Goal: Transaction & Acquisition: Purchase product/service

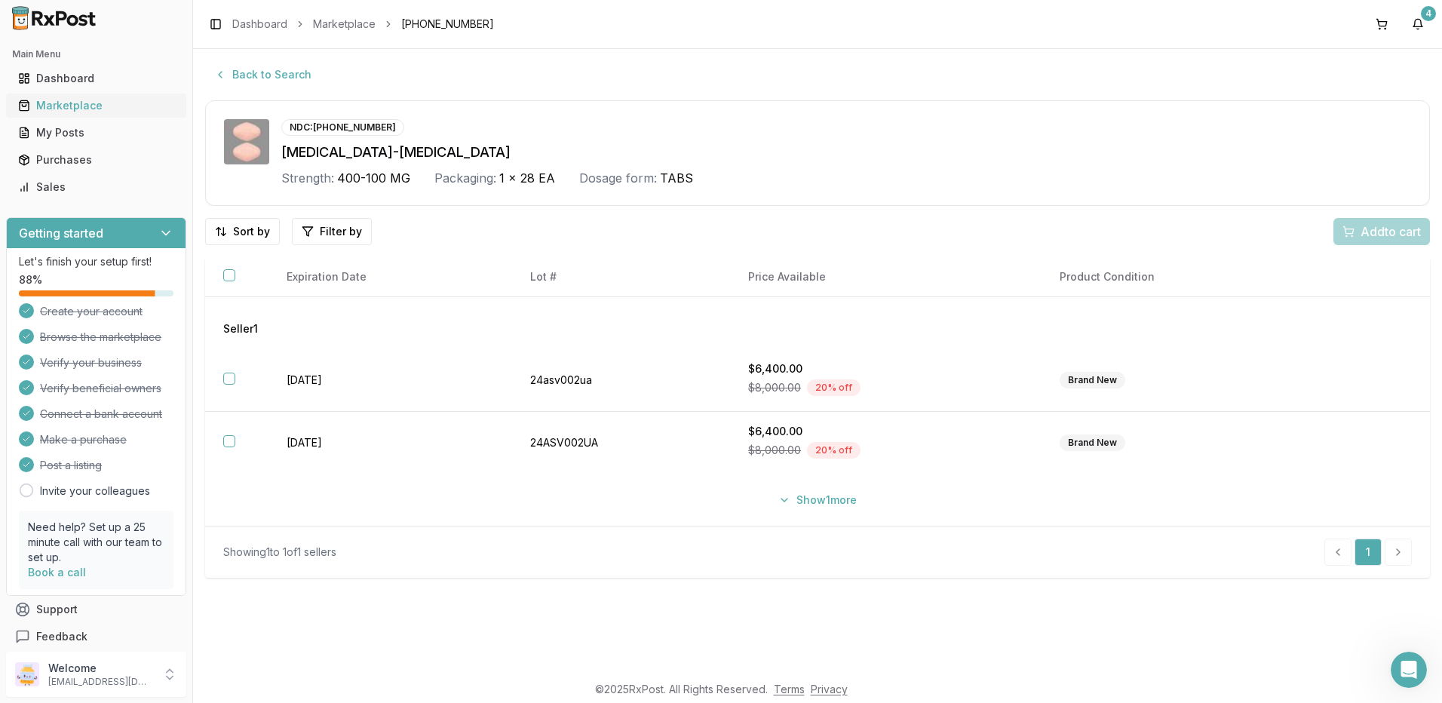
click at [74, 113] on link "Marketplace" at bounding box center [96, 105] width 168 height 27
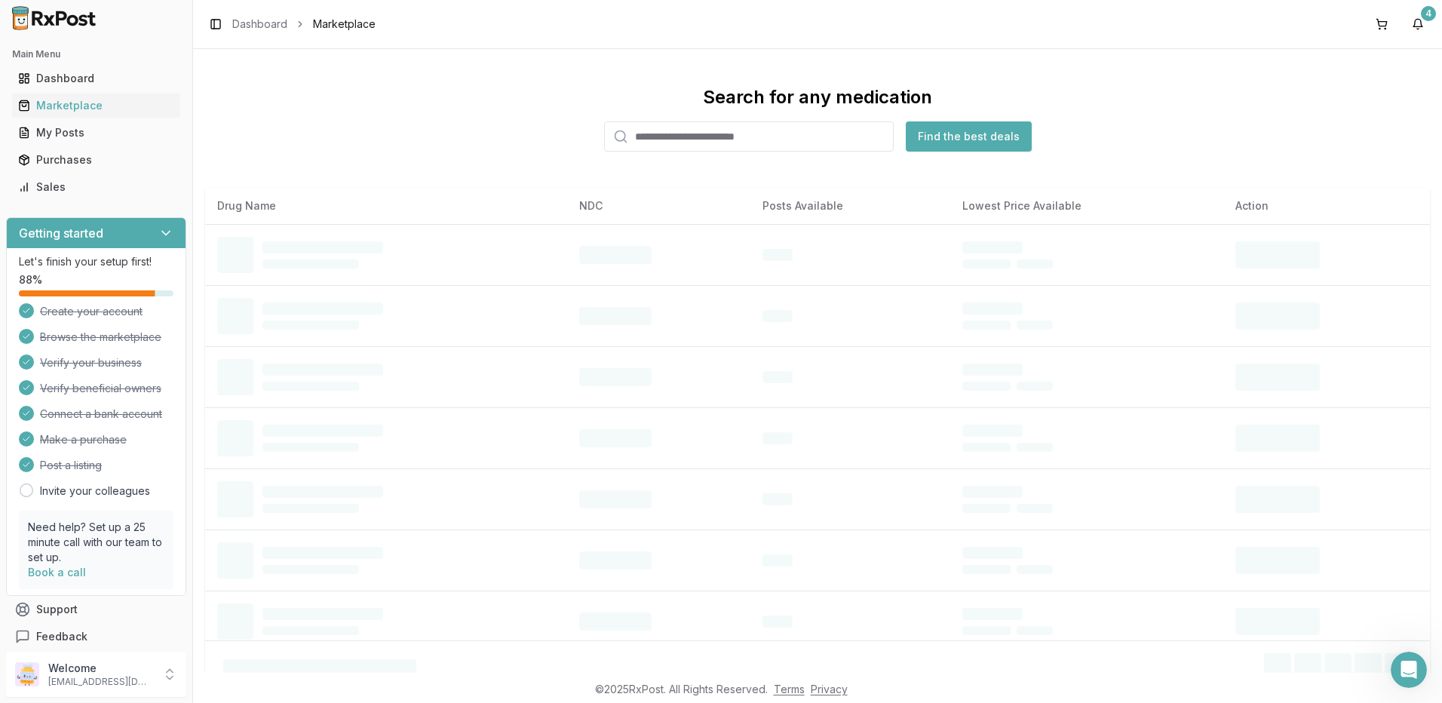
drag, startPoint x: 666, startPoint y: 136, endPoint x: 699, endPoint y: 146, distance: 34.6
click at [669, 136] on input "search" at bounding box center [749, 136] width 290 height 30
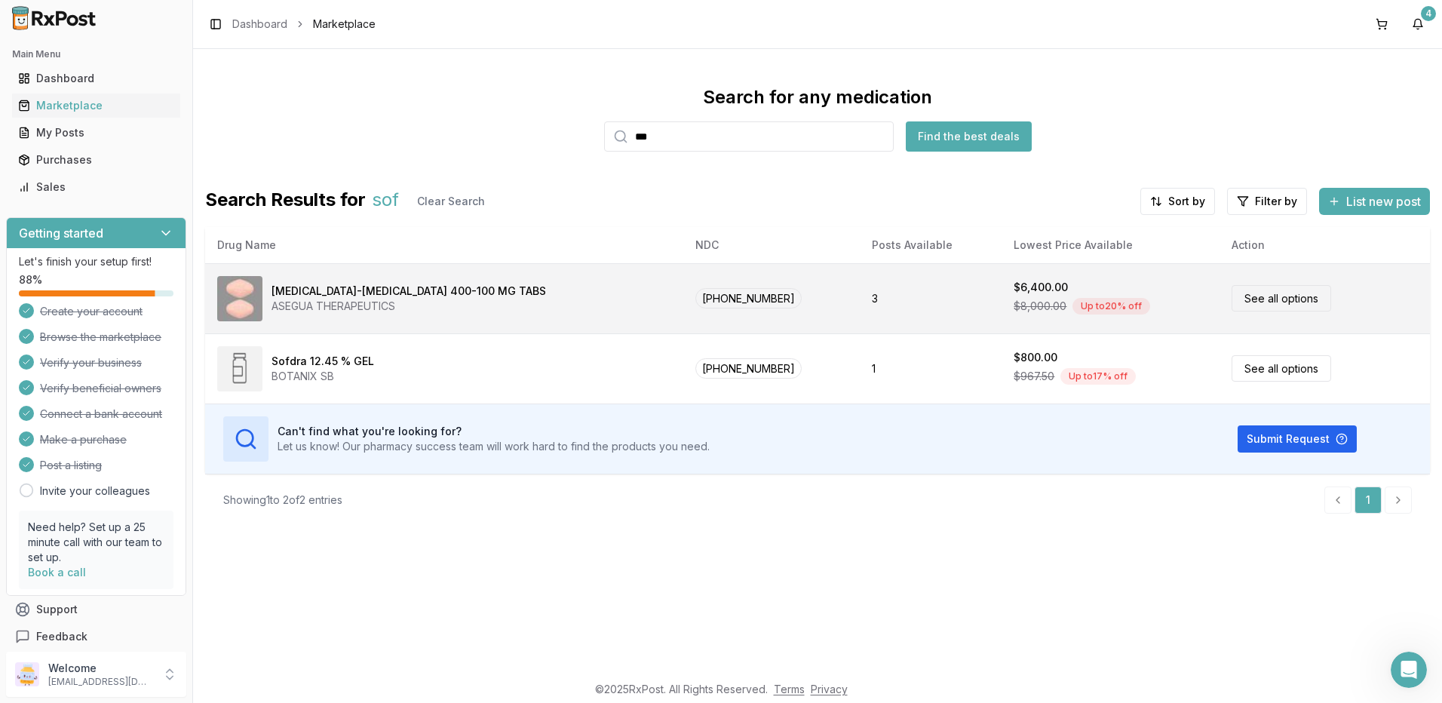
type input "***"
click at [1244, 295] on link "See all options" at bounding box center [1281, 298] width 100 height 26
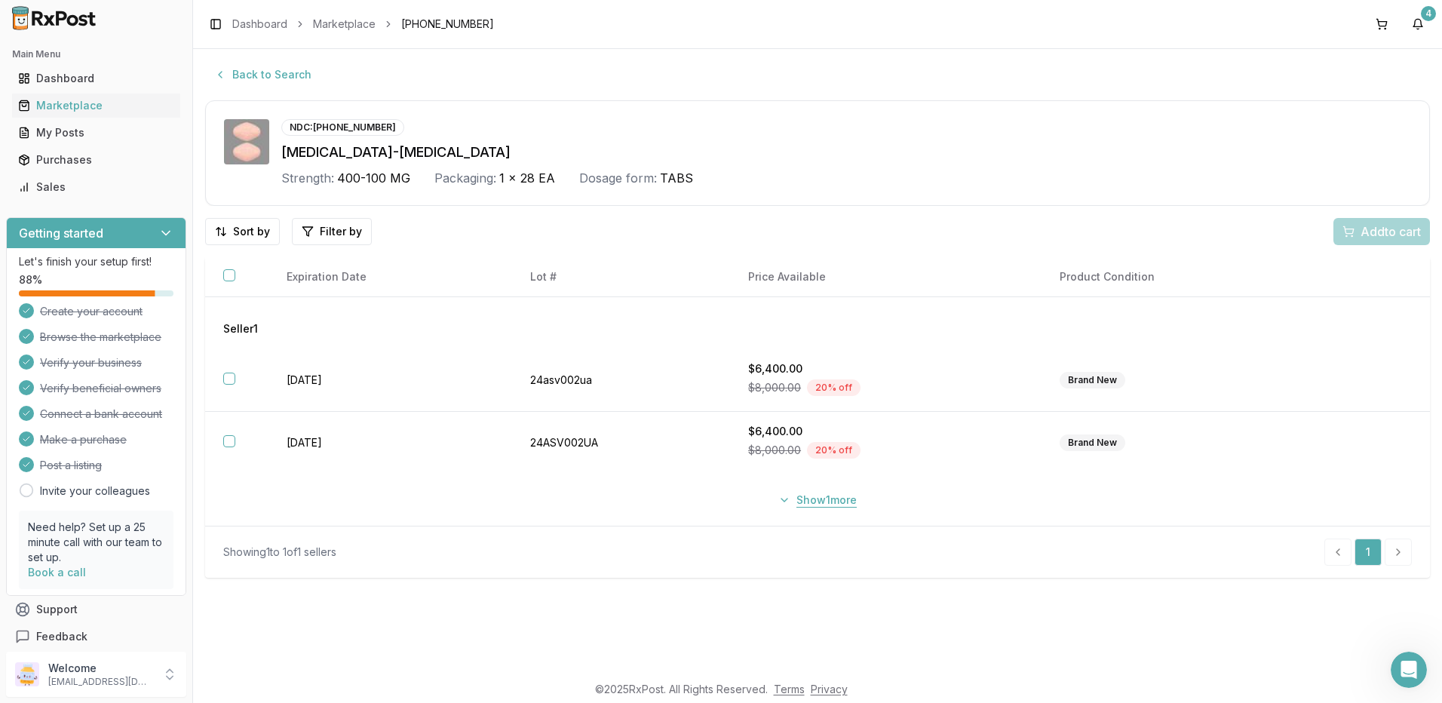
click at [817, 498] on button "Show 1 more" at bounding box center [817, 499] width 97 height 27
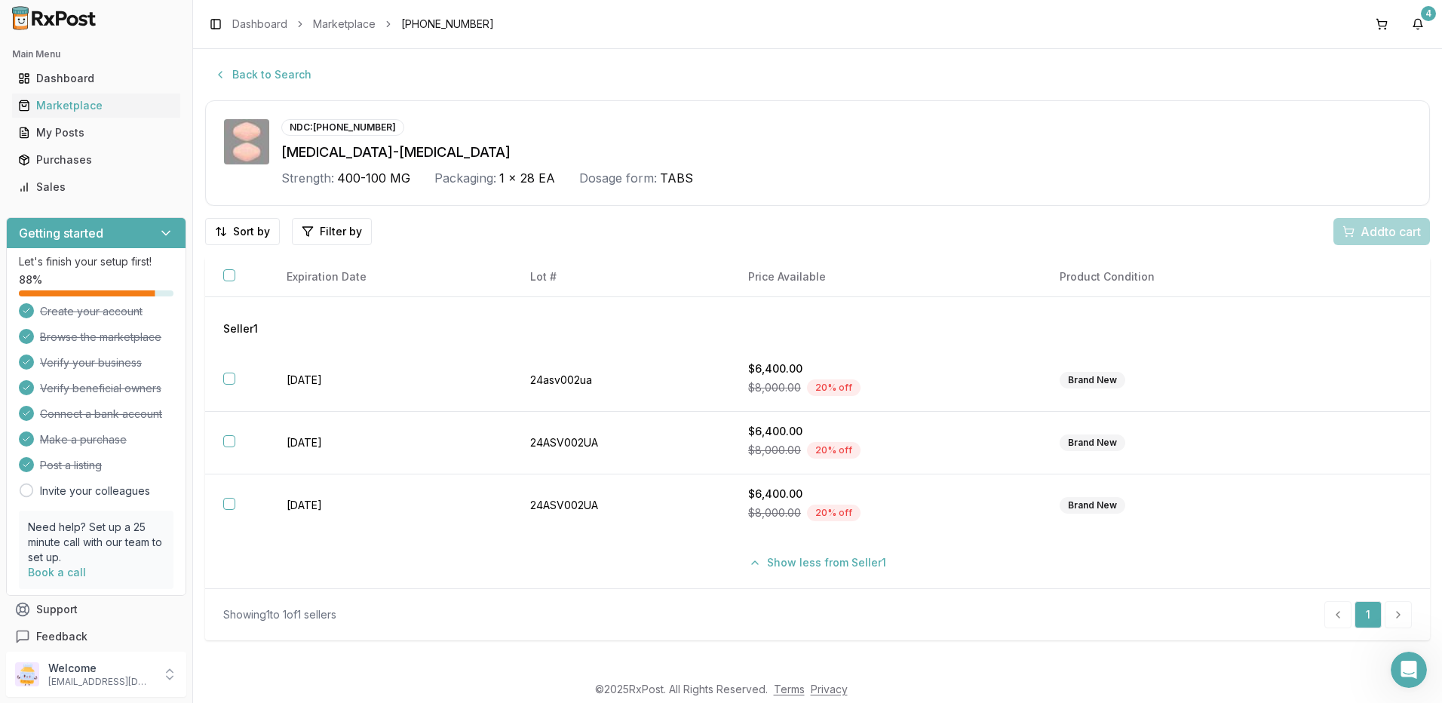
click at [1068, 127] on div "NDC: [PHONE_NUMBER]" at bounding box center [845, 127] width 1129 height 17
click at [76, 155] on div "Purchases" at bounding box center [96, 159] width 156 height 15
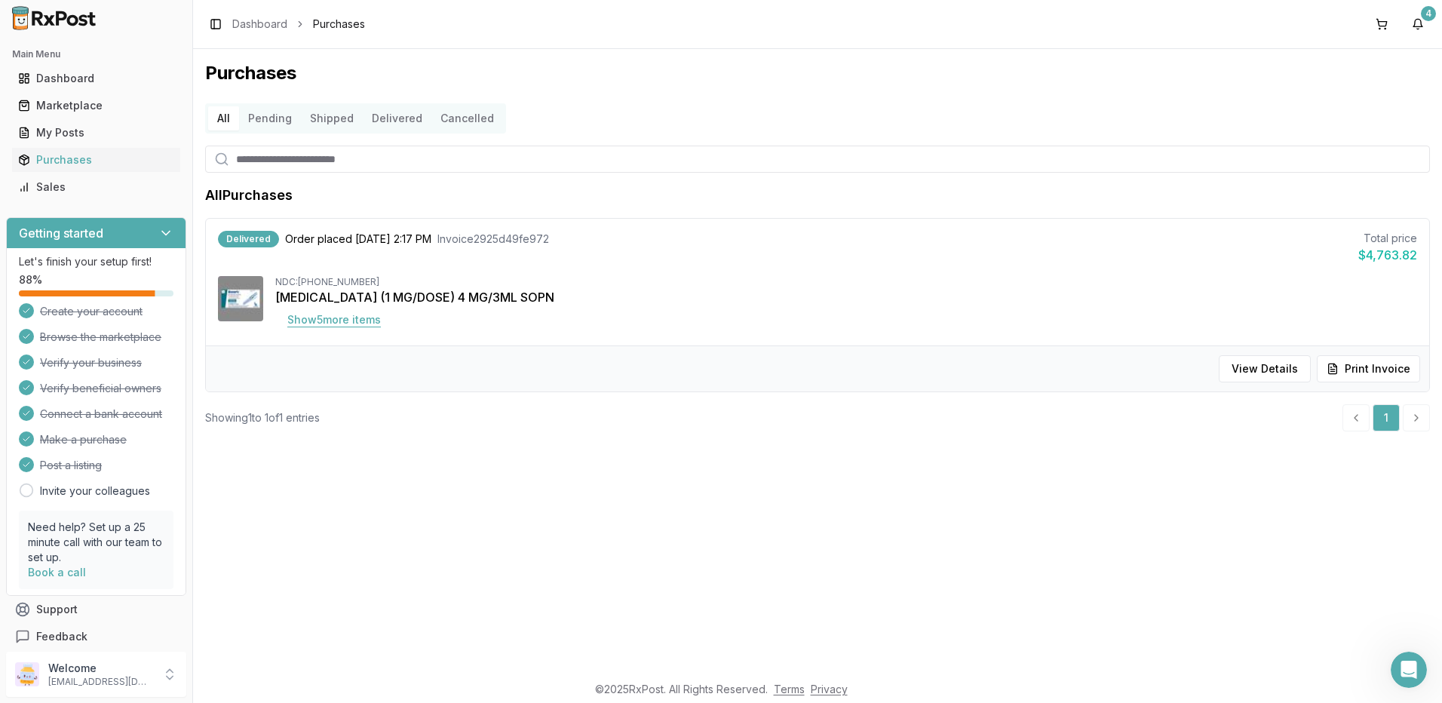
click at [371, 321] on button "Show 5 more item s" at bounding box center [334, 319] width 118 height 27
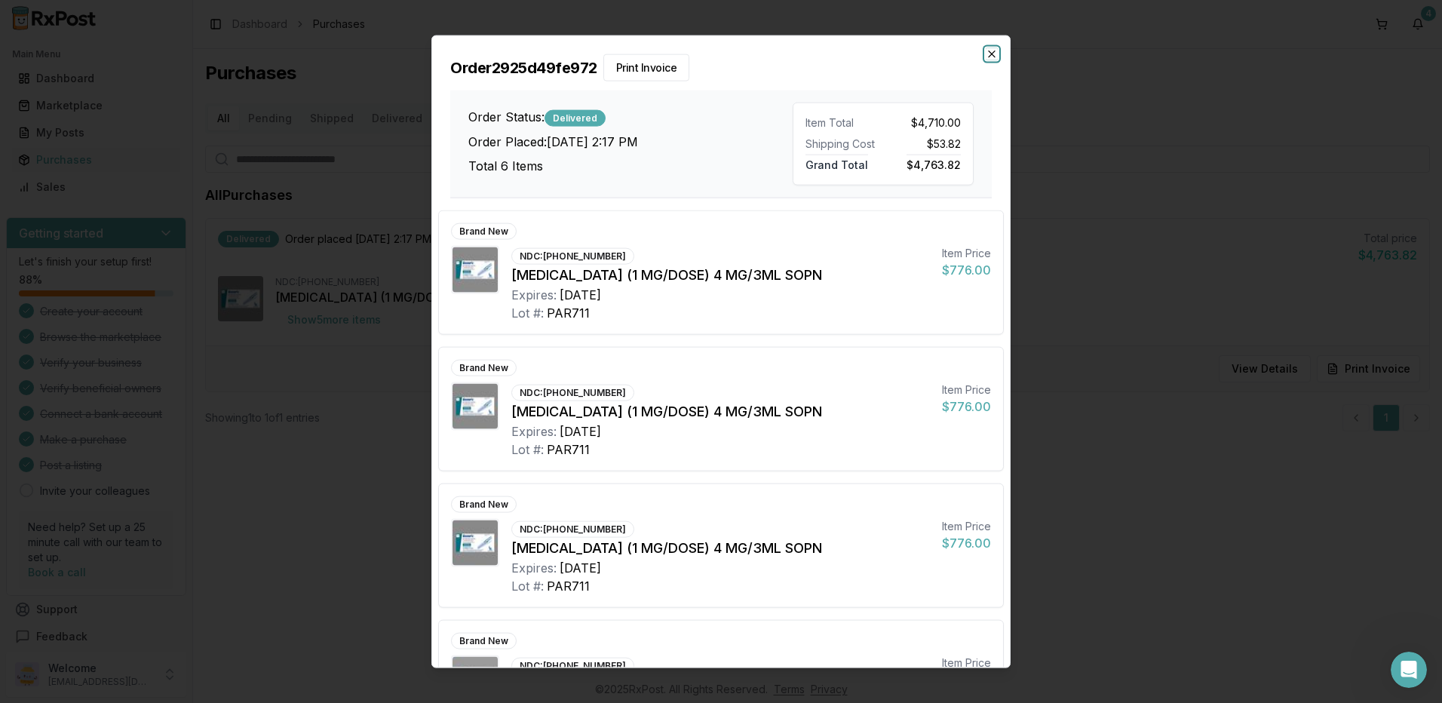
click at [991, 51] on icon "button" at bounding box center [991, 54] width 12 height 12
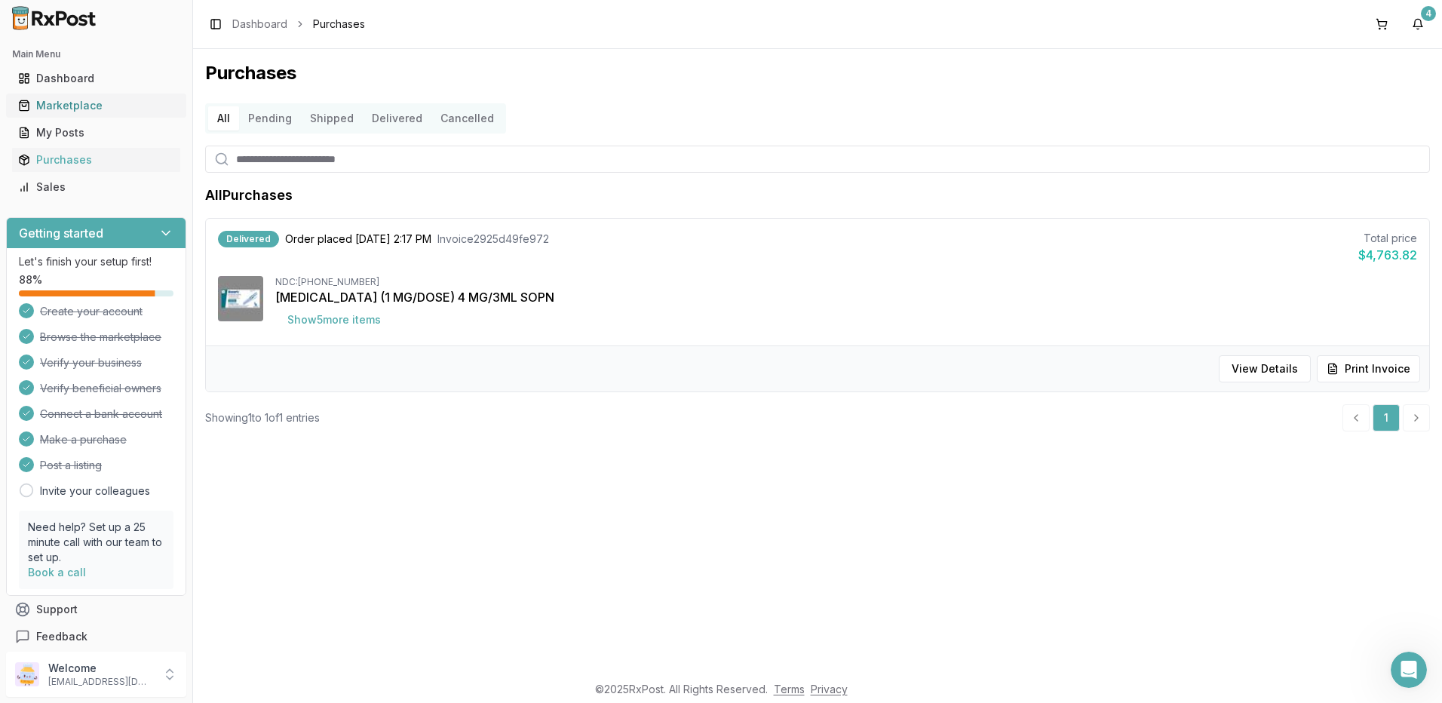
click at [74, 103] on div "Marketplace" at bounding box center [96, 105] width 156 height 15
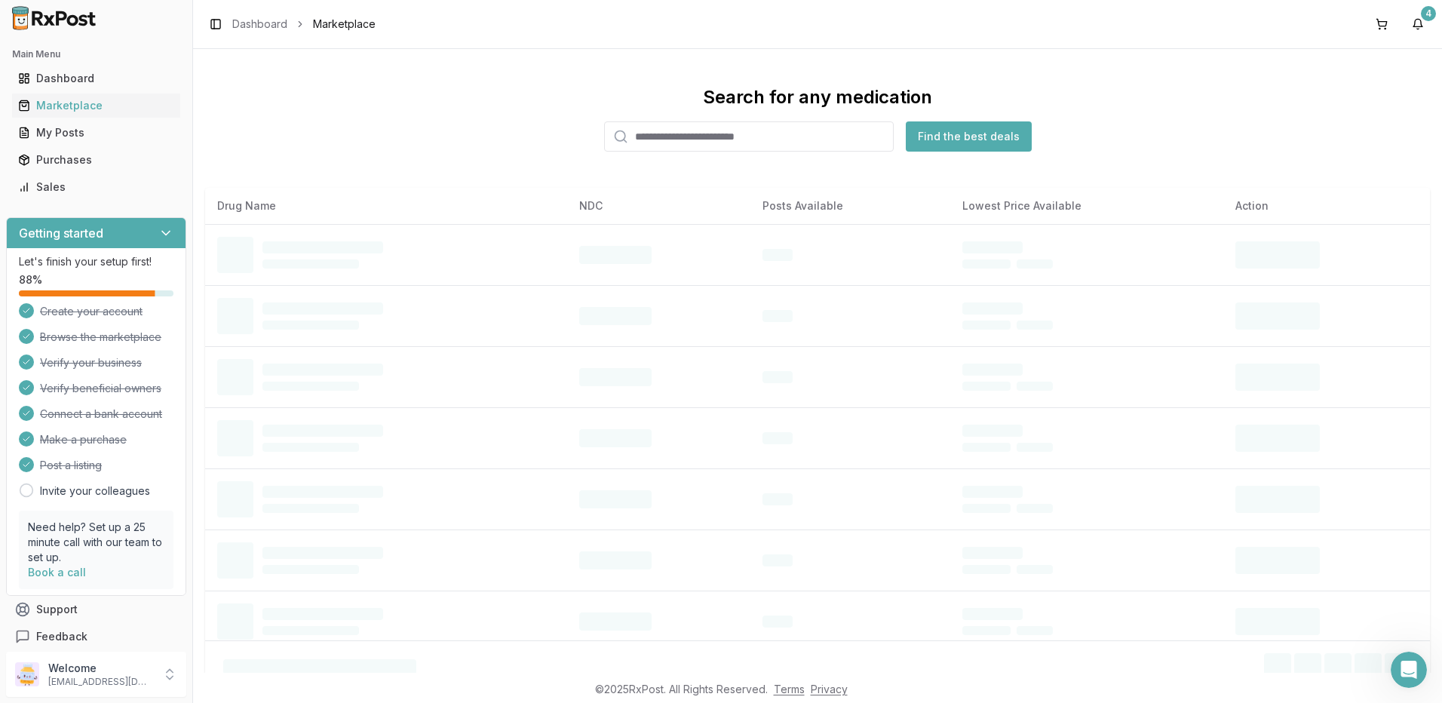
click at [676, 135] on input "search" at bounding box center [749, 136] width 290 height 30
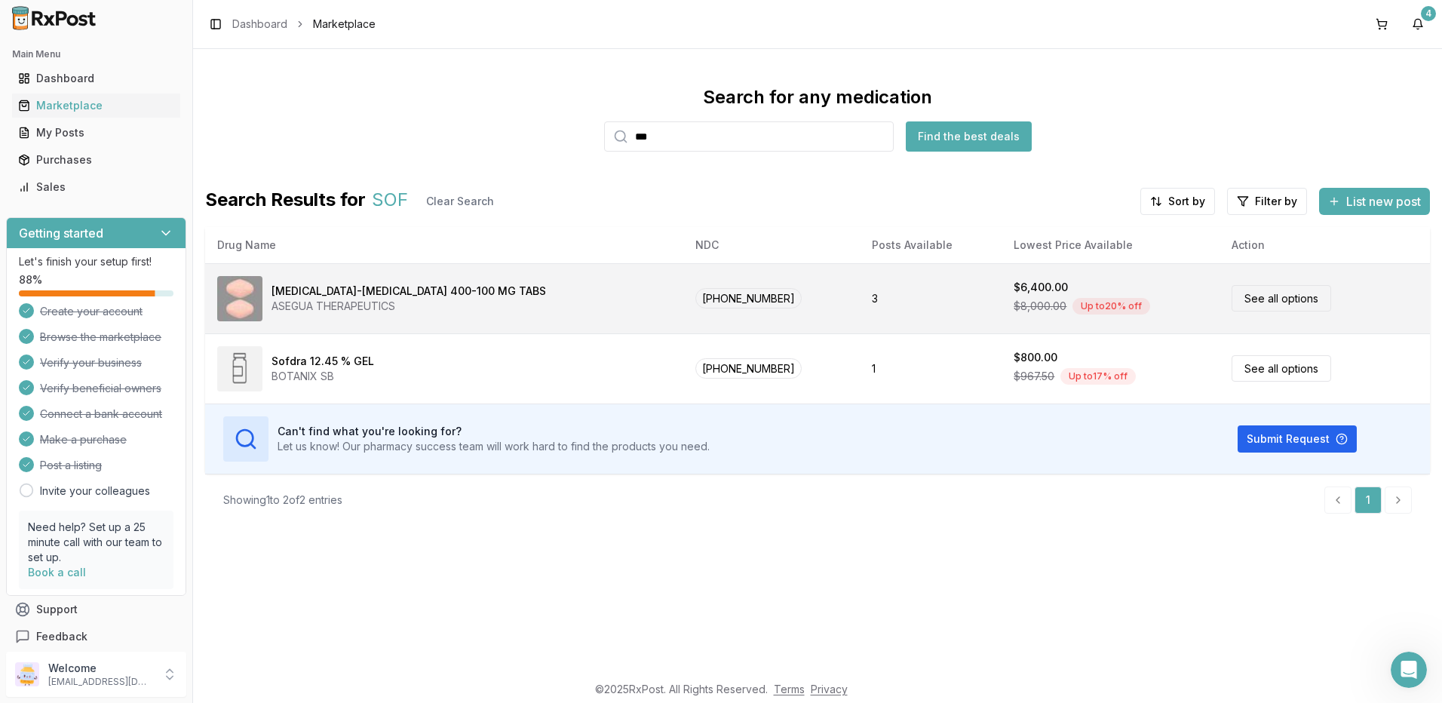
type input "***"
click at [1250, 296] on link "See all options" at bounding box center [1281, 298] width 100 height 26
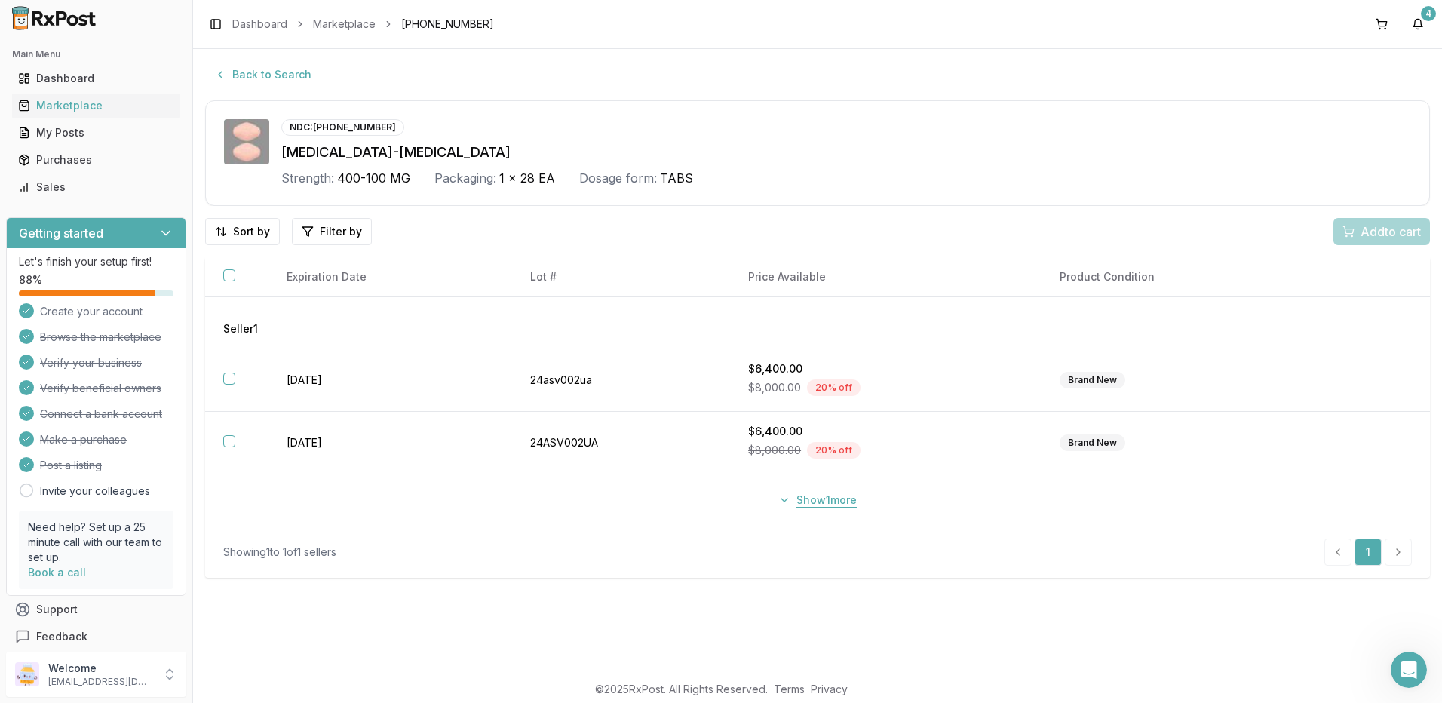
click at [812, 498] on button "Show 1 more" at bounding box center [817, 499] width 97 height 27
